Goal: Transaction & Acquisition: Purchase product/service

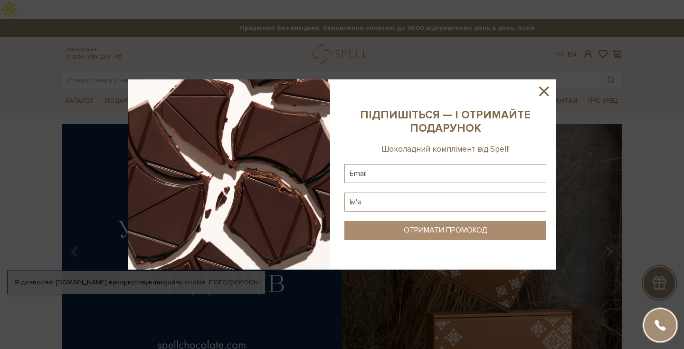
click at [242, 129] on img at bounding box center [229, 174] width 202 height 190
click at [545, 87] on icon at bounding box center [544, 91] width 16 height 16
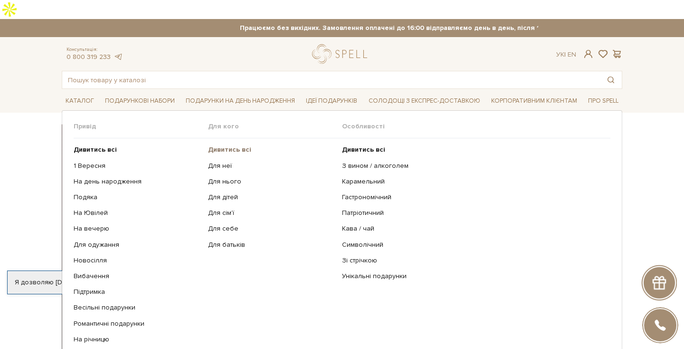
click at [244, 145] on b "Дивитись всі" at bounding box center [229, 149] width 43 height 8
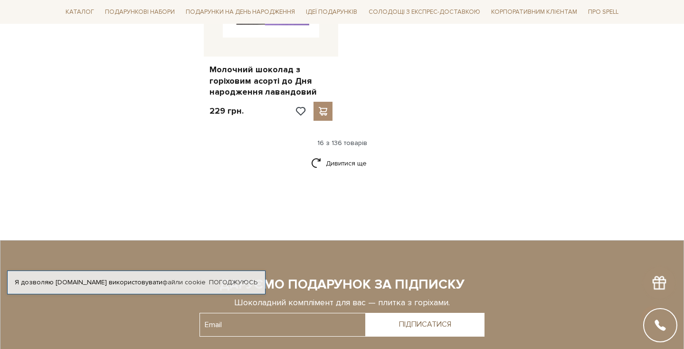
scroll to position [1323, 0]
click at [330, 154] on link "Дивитися ще" at bounding box center [342, 162] width 62 height 17
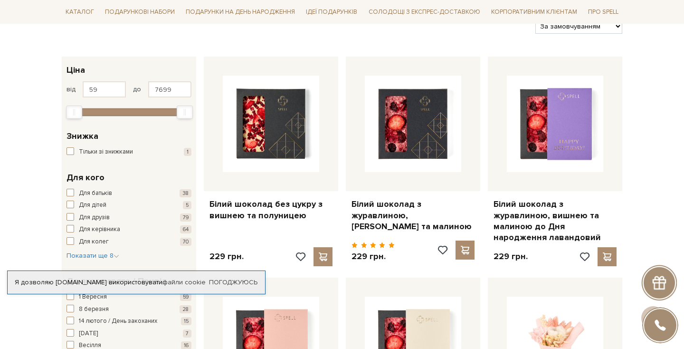
scroll to position [0, 0]
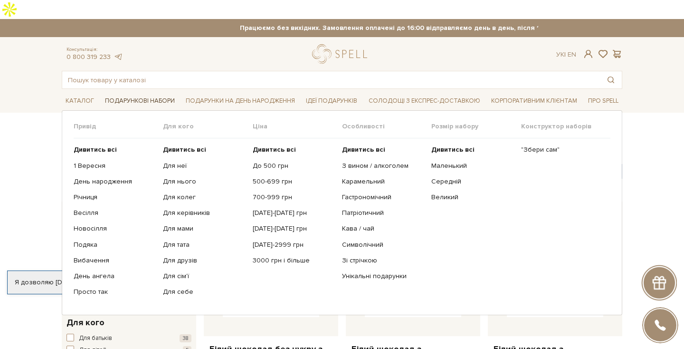
click at [142, 94] on span "Подарункові набори" at bounding box center [139, 101] width 77 height 15
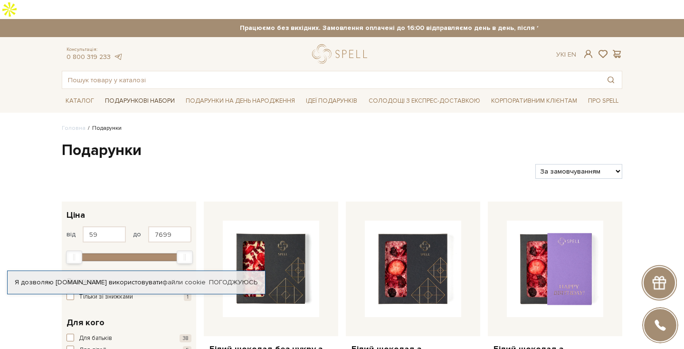
click at [142, 94] on span "Подарункові набори" at bounding box center [139, 101] width 77 height 15
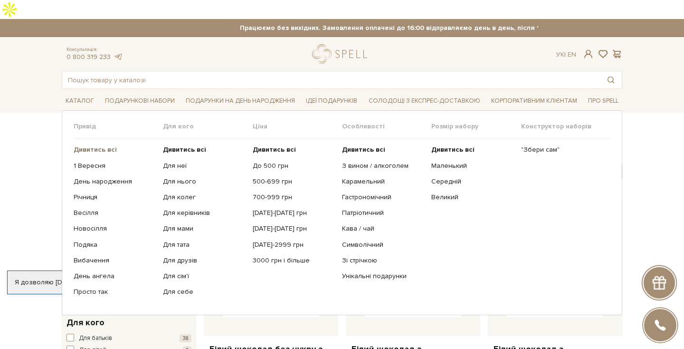
click at [106, 145] on b "Дивитись всі" at bounding box center [95, 149] width 43 height 8
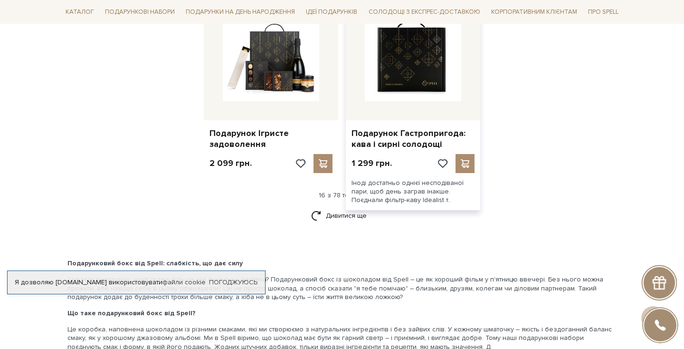
scroll to position [1278, 0]
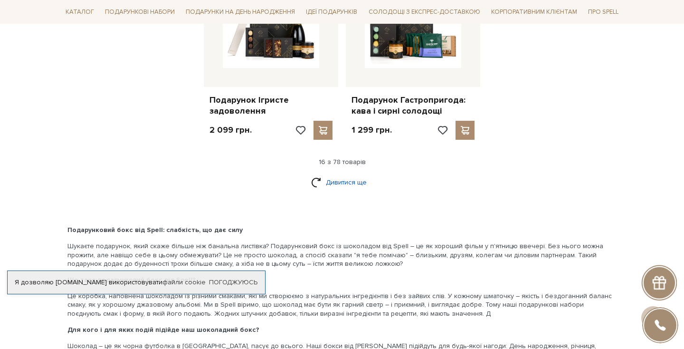
click at [336, 174] on link "Дивитися ще" at bounding box center [342, 182] width 62 height 17
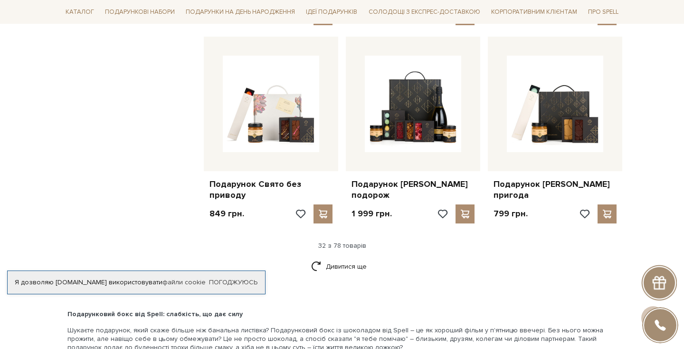
scroll to position [2167, 0]
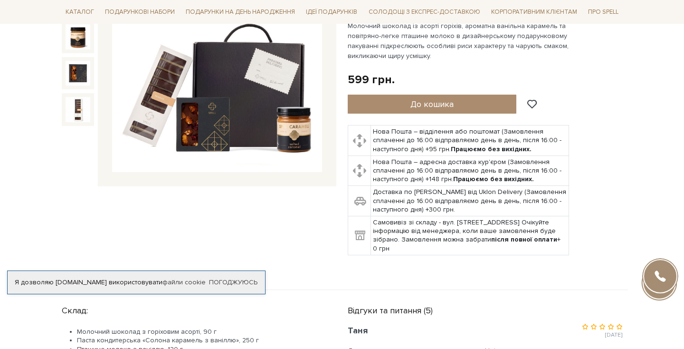
scroll to position [198, 0]
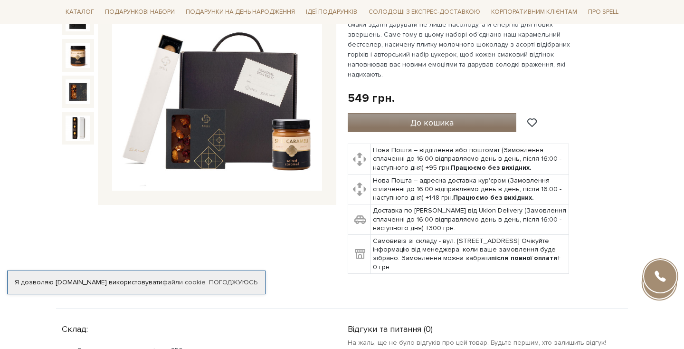
scroll to position [166, 0]
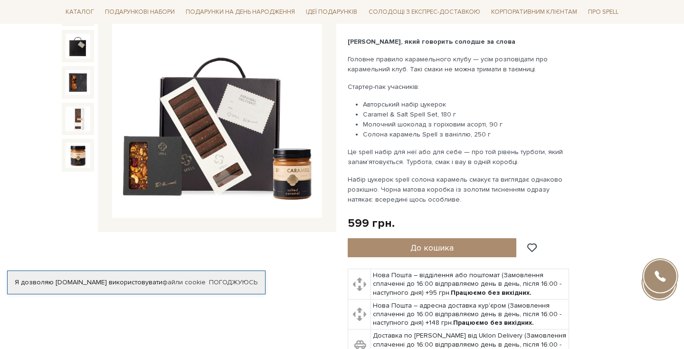
scroll to position [146, 0]
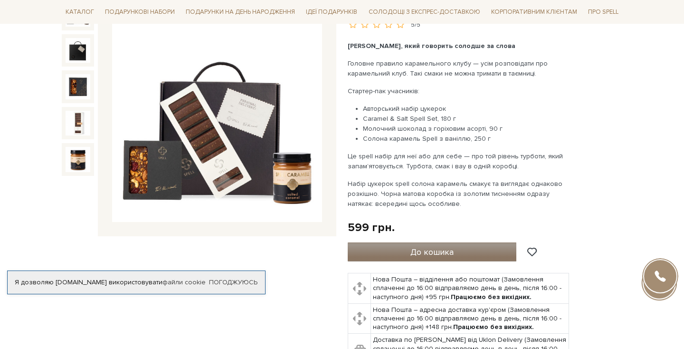
click at [453, 247] on span "До кошика" at bounding box center [431, 252] width 43 height 10
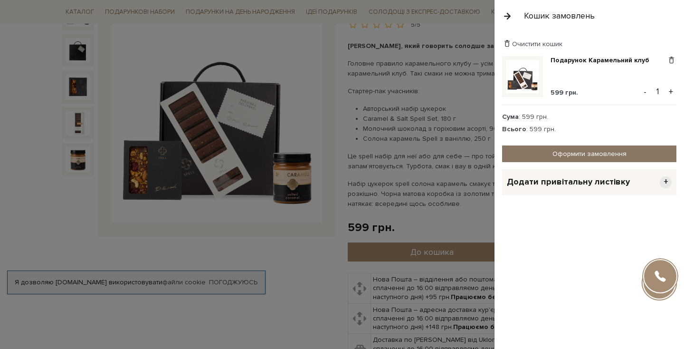
click at [537, 152] on link "Оформити замовлення" at bounding box center [589, 153] width 174 height 17
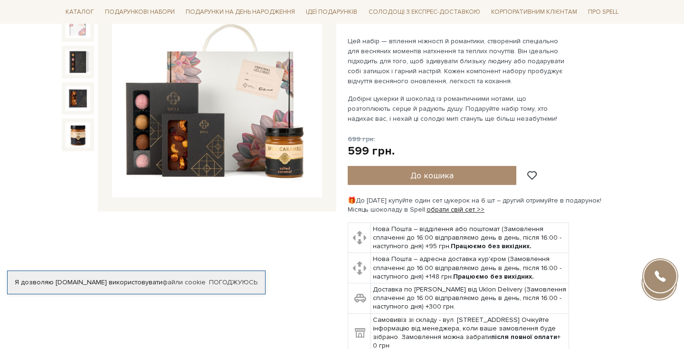
scroll to position [168, 0]
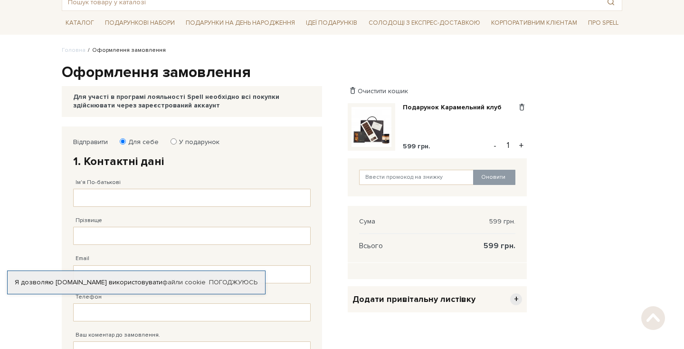
scroll to position [82, 0]
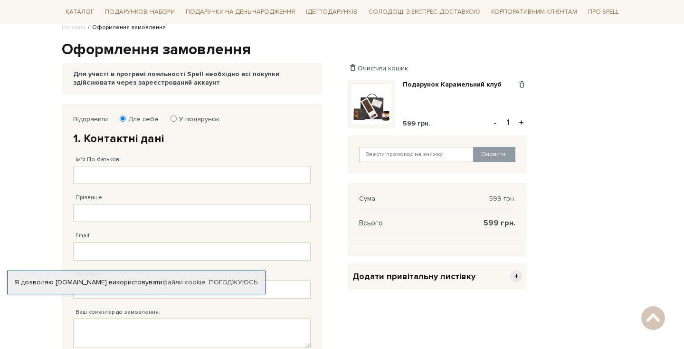
click at [171, 117] on input "У подарунок" at bounding box center [174, 118] width 6 height 6
radio input "true"
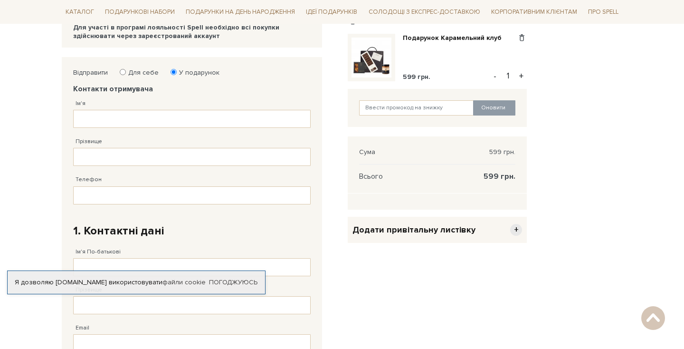
scroll to position [154, 0]
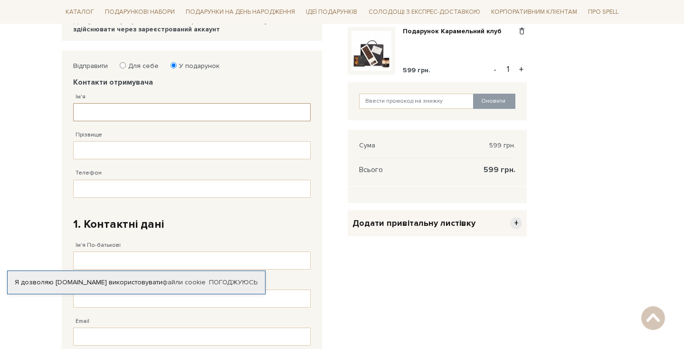
click at [136, 103] on input "Ім'я" at bounding box center [191, 112] width 237 height 18
type input "Дарія"
click at [125, 141] on input "Прізвище" at bounding box center [191, 150] width 237 height 18
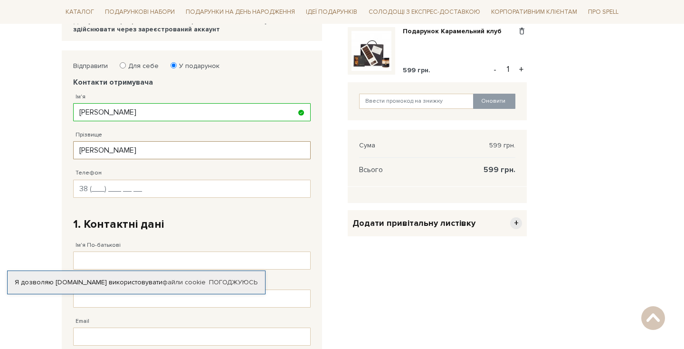
type input "Алдошина"
click at [123, 180] on input "Телефон" at bounding box center [191, 189] width 237 height 18
type input "38 (099) 779 45 77"
click at [96, 251] on input "Ім'я По-батькові" at bounding box center [191, 260] width 237 height 18
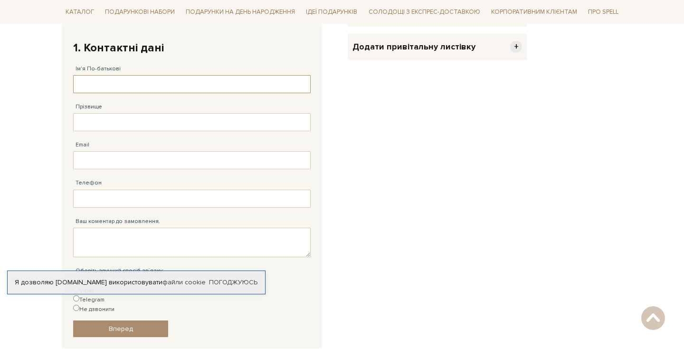
scroll to position [330, 0]
type input "Марія"
click at [110, 114] on input "Прізвище" at bounding box center [191, 123] width 237 height 18
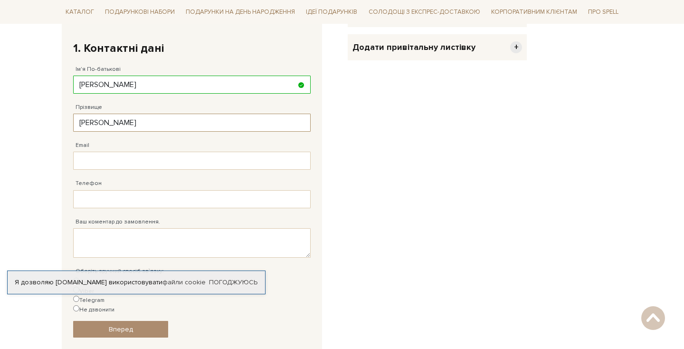
type input "Мирошніченко"
click at [95, 152] on input "Email" at bounding box center [191, 161] width 237 height 18
type input "mariia.myroshnichenko@gmail.com"
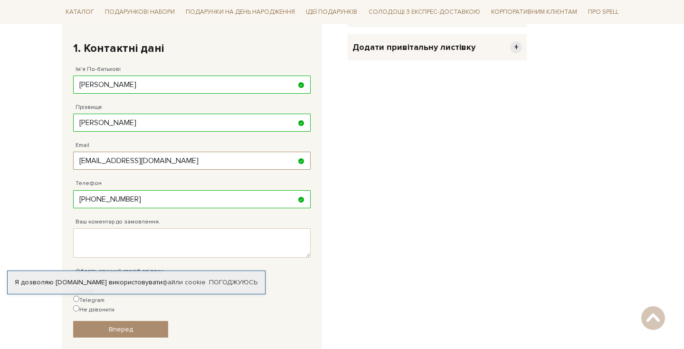
drag, startPoint x: 92, startPoint y: 178, endPoint x: 199, endPoint y: 178, distance: 106.4
click at [200, 190] on input "38 (143) 736 69 59" at bounding box center [191, 199] width 237 height 18
type input "38 (099) 524 87 66"
click at [99, 228] on textarea "Ваш коментар до замовлення." at bounding box center [191, 242] width 237 height 29
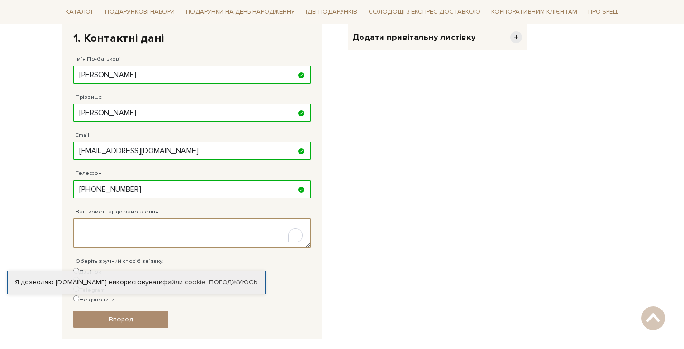
scroll to position [341, 0]
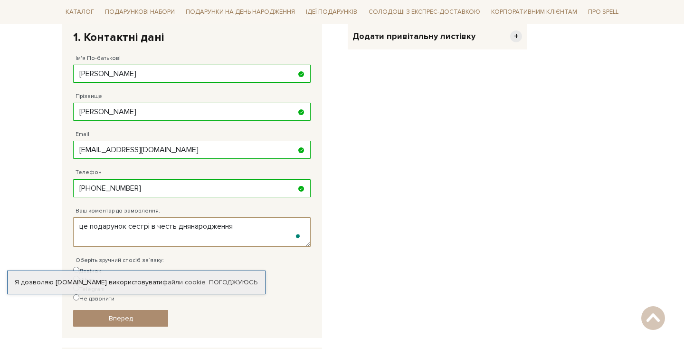
type textarea "це подарунок сестрі в честь днянародження"
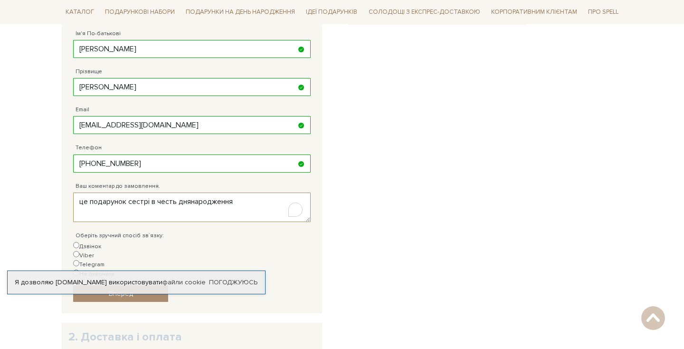
drag, startPoint x: 79, startPoint y: 182, endPoint x: 278, endPoint y: 182, distance: 198.5
click at [278, 192] on textarea "це подарунок сестрі в честь днянародження" at bounding box center [191, 206] width 237 height 29
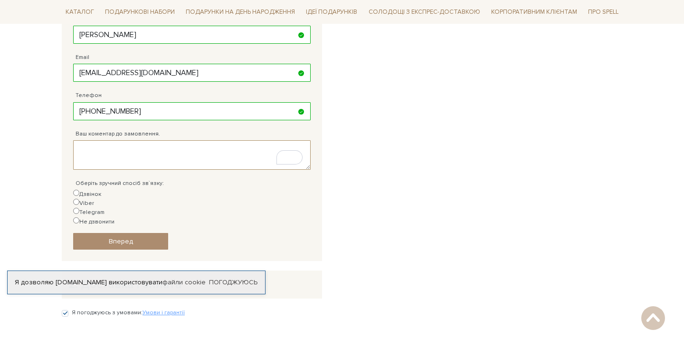
scroll to position [425, 0]
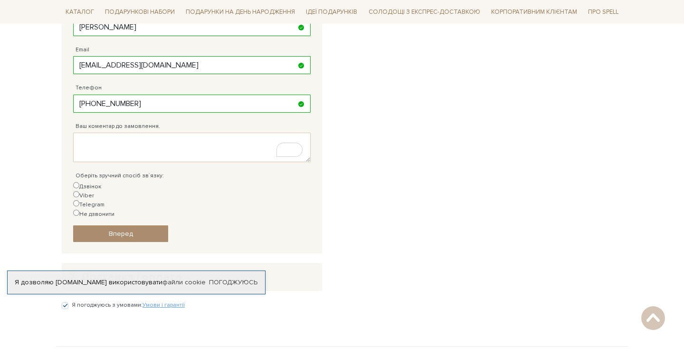
click at [79, 209] on input "Не дзвонити" at bounding box center [76, 212] width 6 height 6
radio input "true"
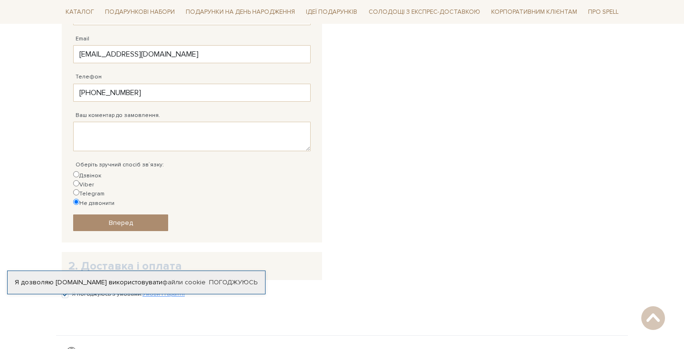
scroll to position [442, 0]
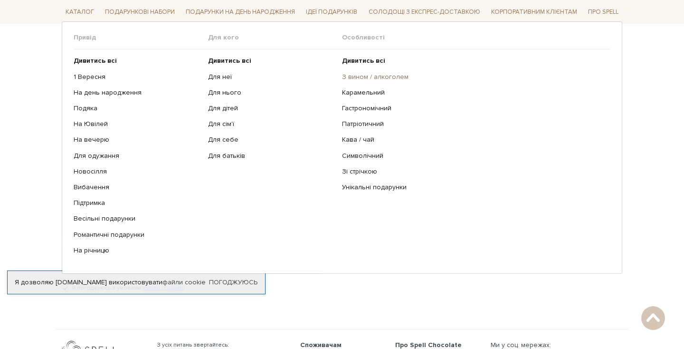
click at [368, 78] on link "З вином / алкоголем" at bounding box center [472, 76] width 261 height 9
